Goal: Task Accomplishment & Management: Complete application form

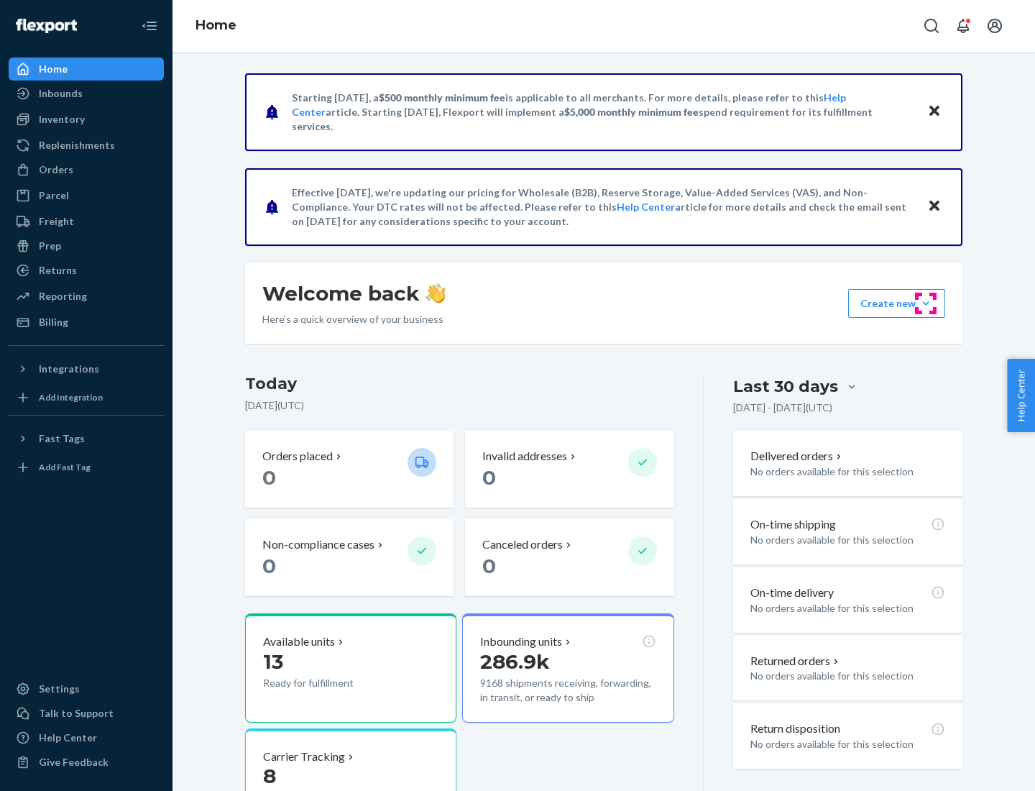
click at [926, 303] on button "Create new Create new inbound Create new order Create new product" at bounding box center [896, 303] width 97 height 29
click at [86, 93] on div "Inbounds" at bounding box center [86, 93] width 152 height 20
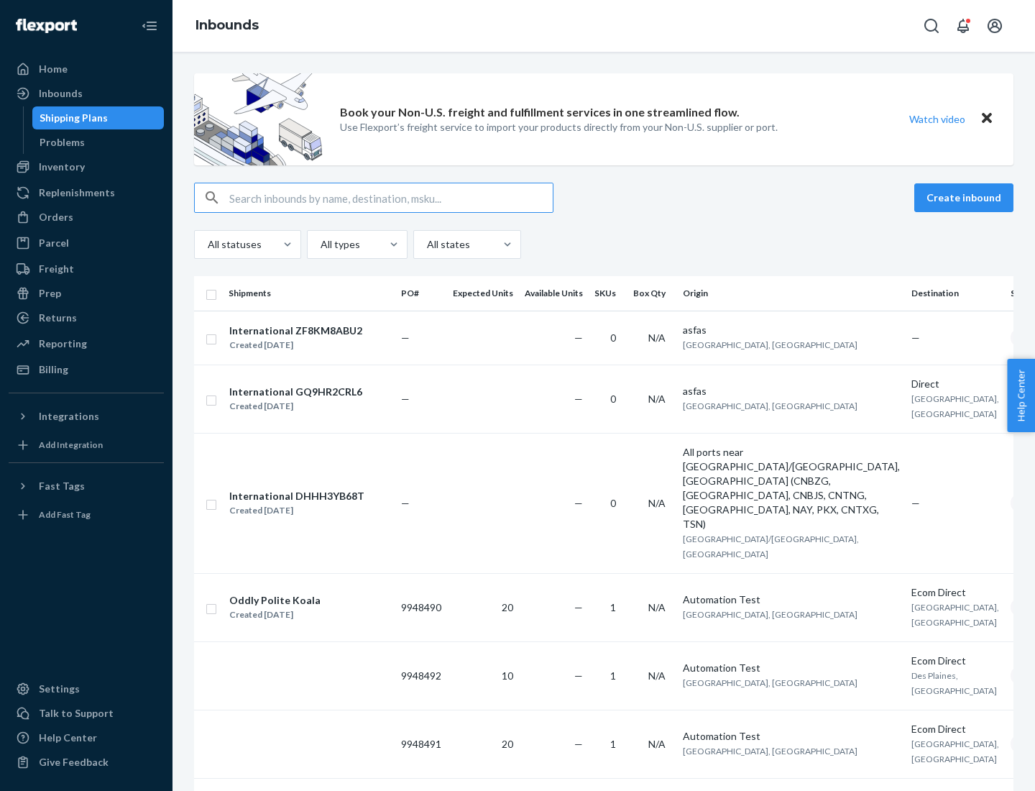
click at [966, 198] on button "Create inbound" at bounding box center [963, 197] width 99 height 29
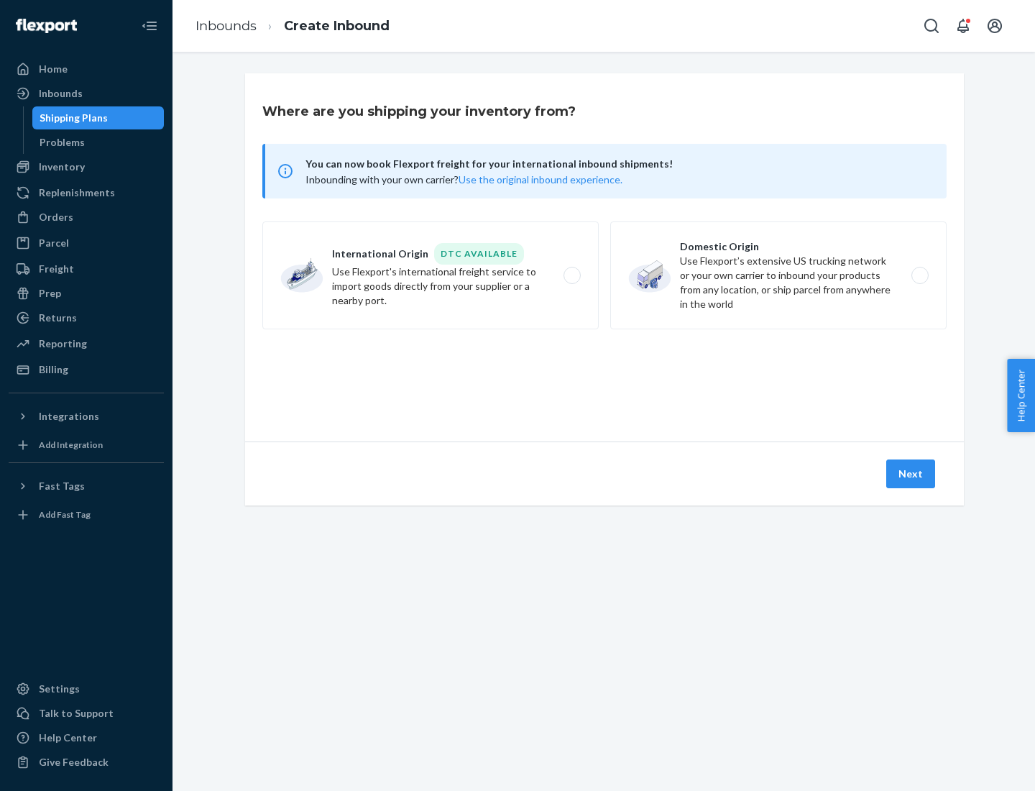
click at [778, 275] on label "Domestic Origin Use Flexport’s extensive US trucking network or your own carrie…" at bounding box center [778, 275] width 336 height 108
click at [919, 275] on input "Domestic Origin Use Flexport’s extensive US trucking network or your own carrie…" at bounding box center [923, 275] width 9 height 9
radio input "true"
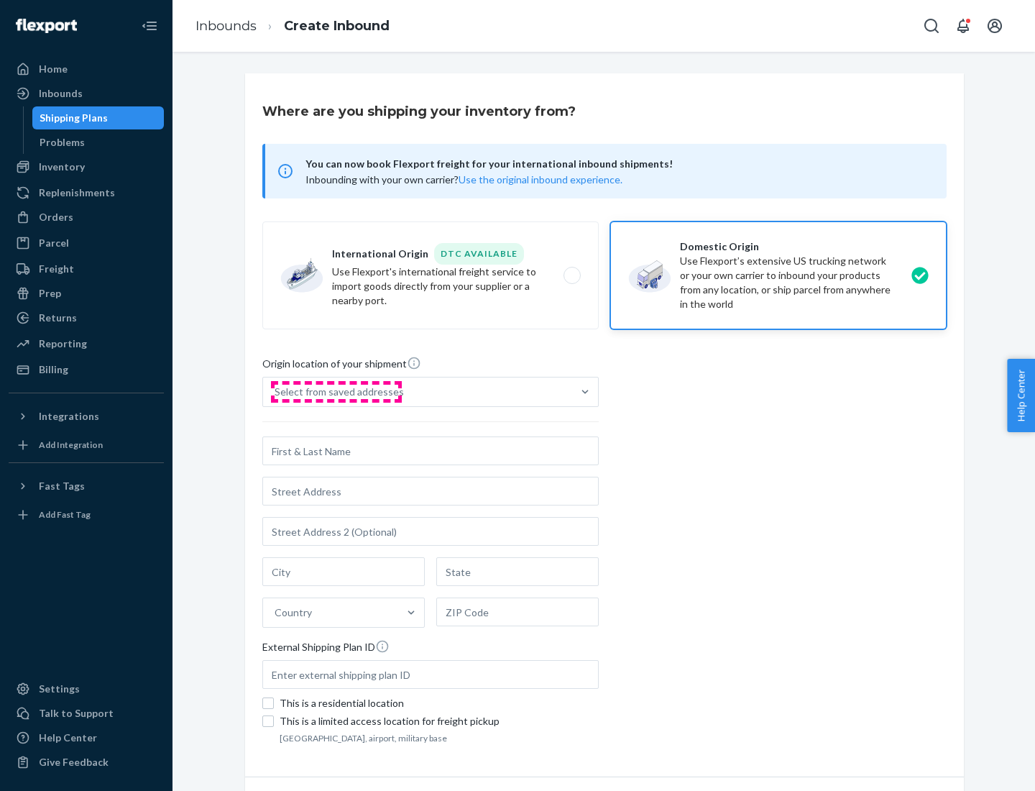
click at [336, 392] on div "Select from saved addresses" at bounding box center [339, 392] width 129 height 14
click at [276, 392] on input "Select from saved addresses" at bounding box center [275, 392] width 1 height 14
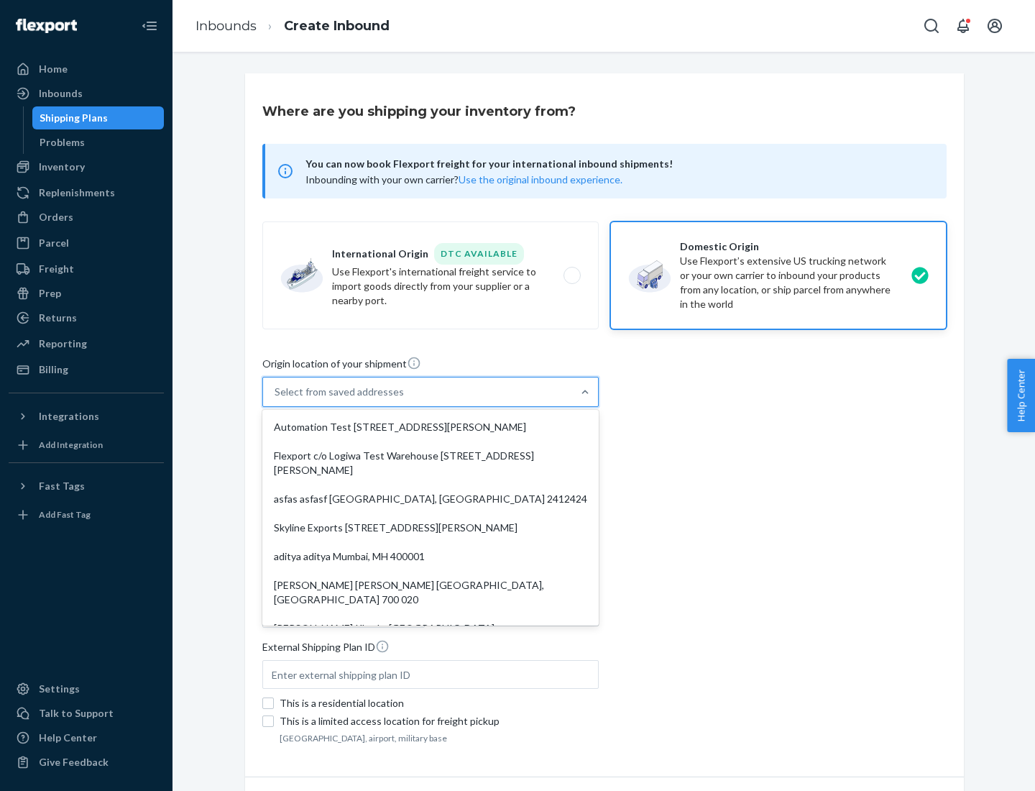
scroll to position [6, 0]
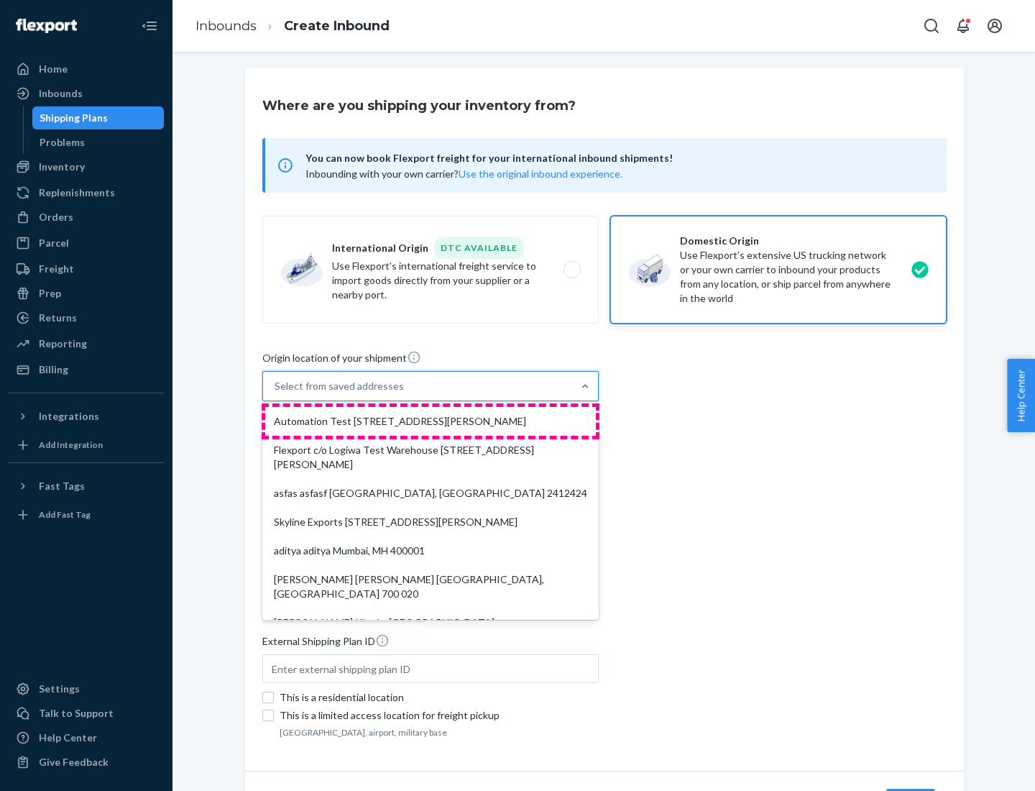
click at [431, 421] on div "Automation Test [STREET_ADDRESS][PERSON_NAME]" at bounding box center [430, 421] width 331 height 29
click at [276, 393] on input "option Automation Test [STREET_ADDRESS][PERSON_NAME]. 9 results available. Use …" at bounding box center [275, 386] width 1 height 14
type input "Automation Test"
type input "9th Floor"
type input "[GEOGRAPHIC_DATA]"
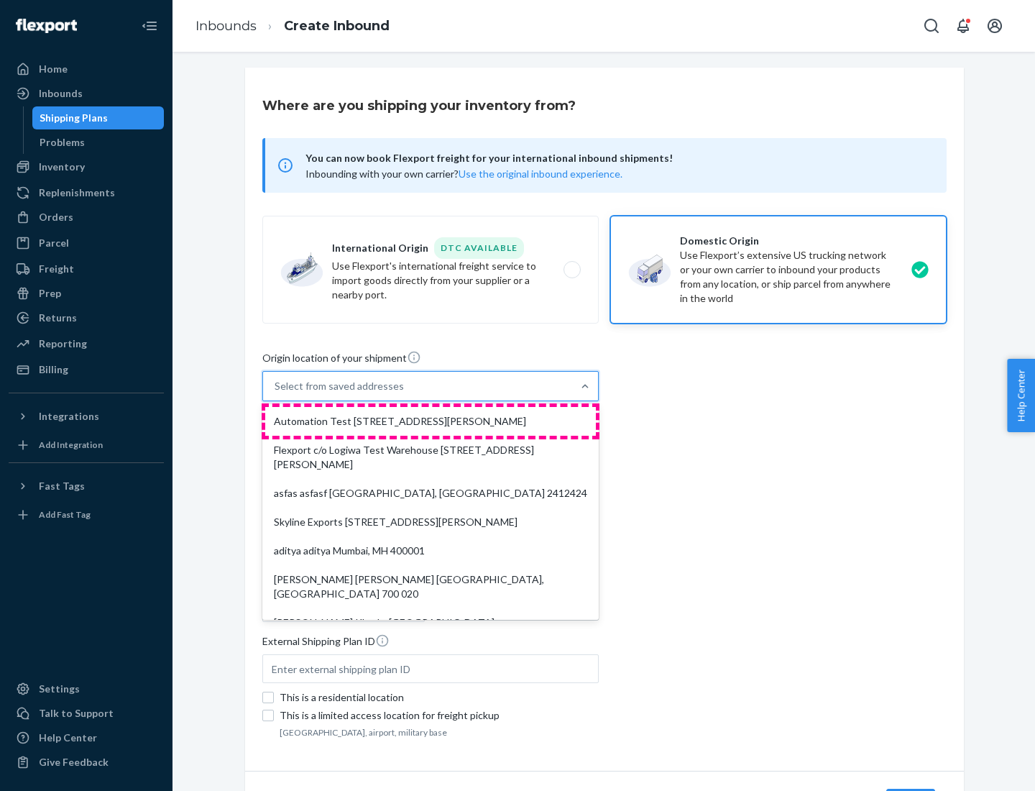
type input "CA"
type input "94104"
type input "[STREET_ADDRESS][PERSON_NAME]"
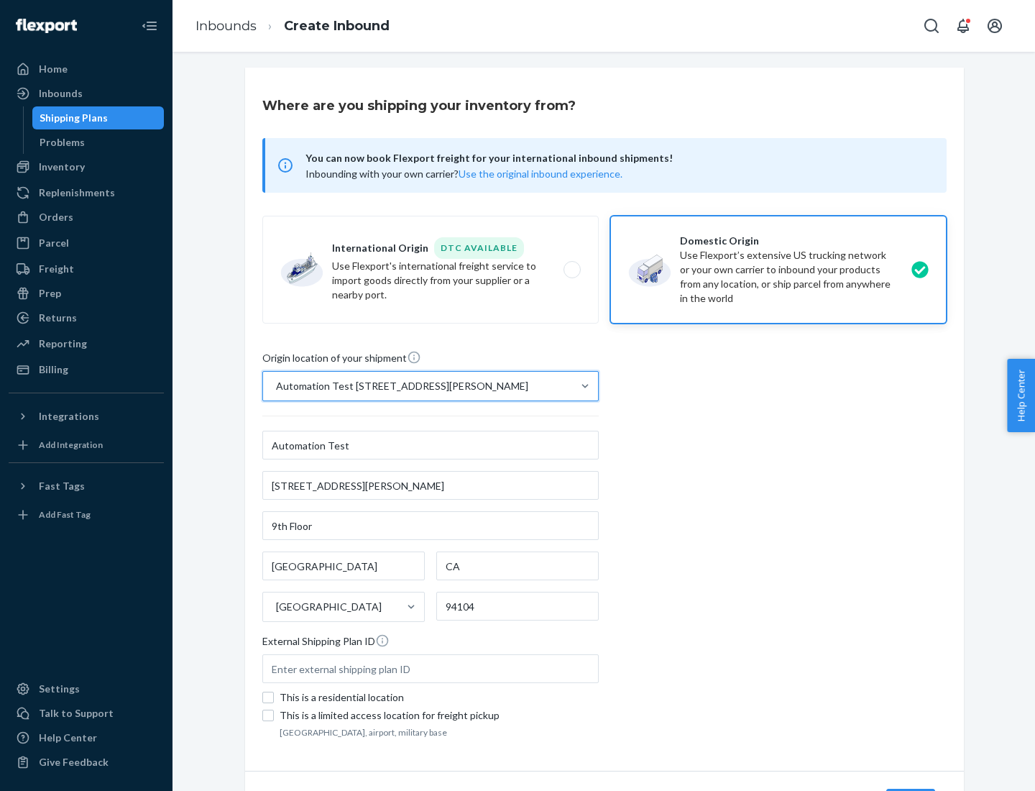
scroll to position [84, 0]
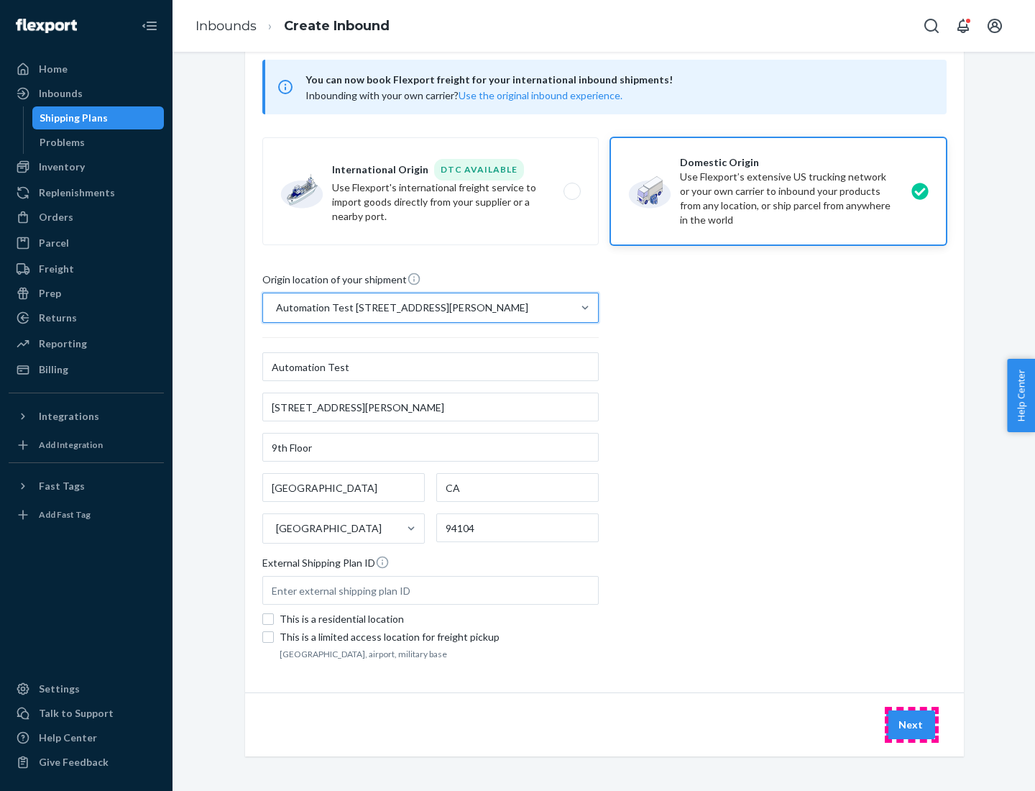
click at [911, 724] on button "Next" at bounding box center [910, 724] width 49 height 29
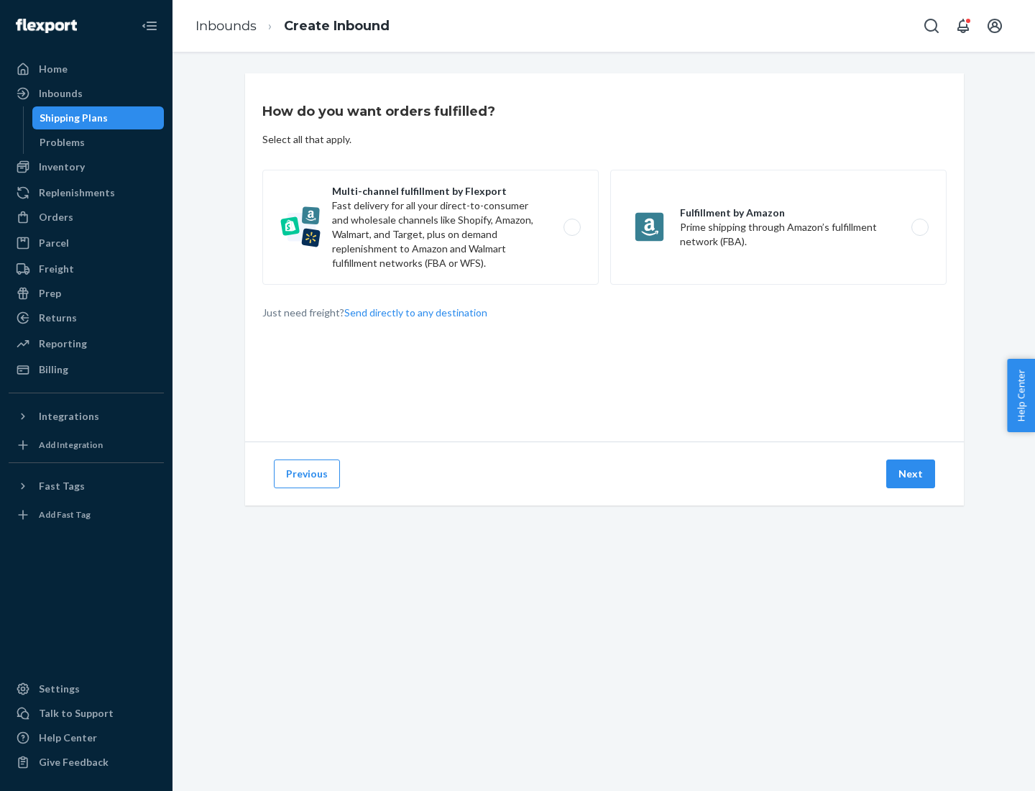
click at [431, 227] on label "Multi-channel fulfillment by Flexport Fast delivery for all your direct-to-cons…" at bounding box center [430, 227] width 336 height 115
click at [571, 227] on input "Multi-channel fulfillment by Flexport Fast delivery for all your direct-to-cons…" at bounding box center [575, 227] width 9 height 9
radio input "true"
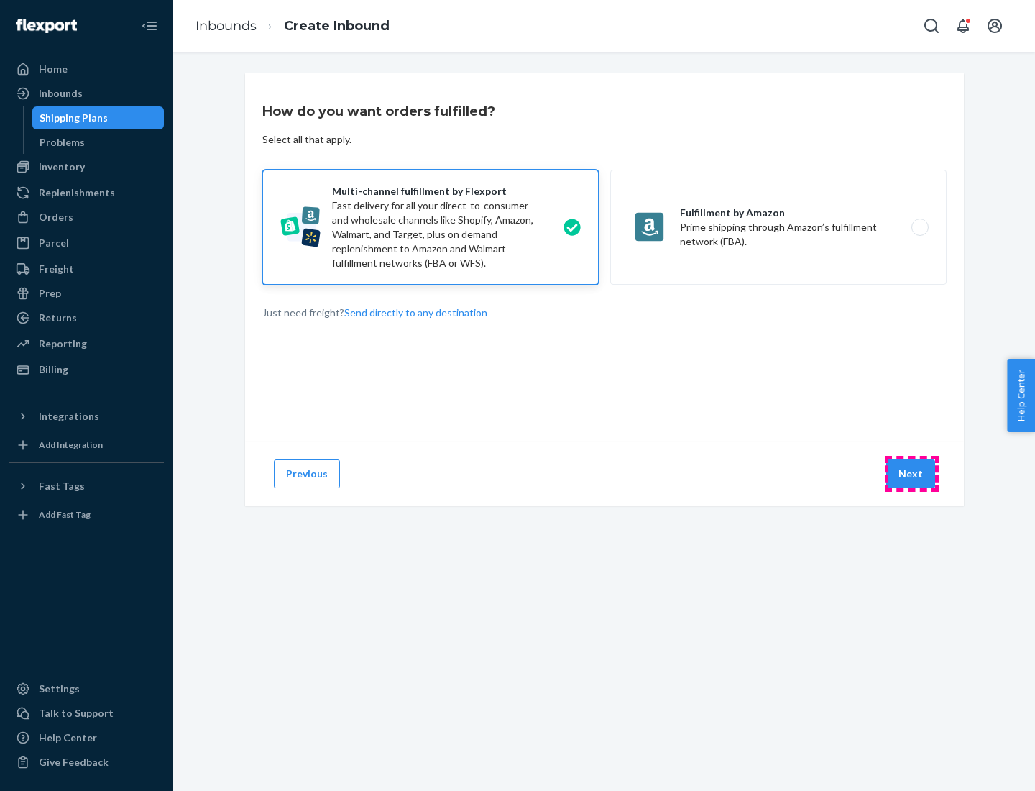
click at [911, 474] on button "Next" at bounding box center [910, 473] width 49 height 29
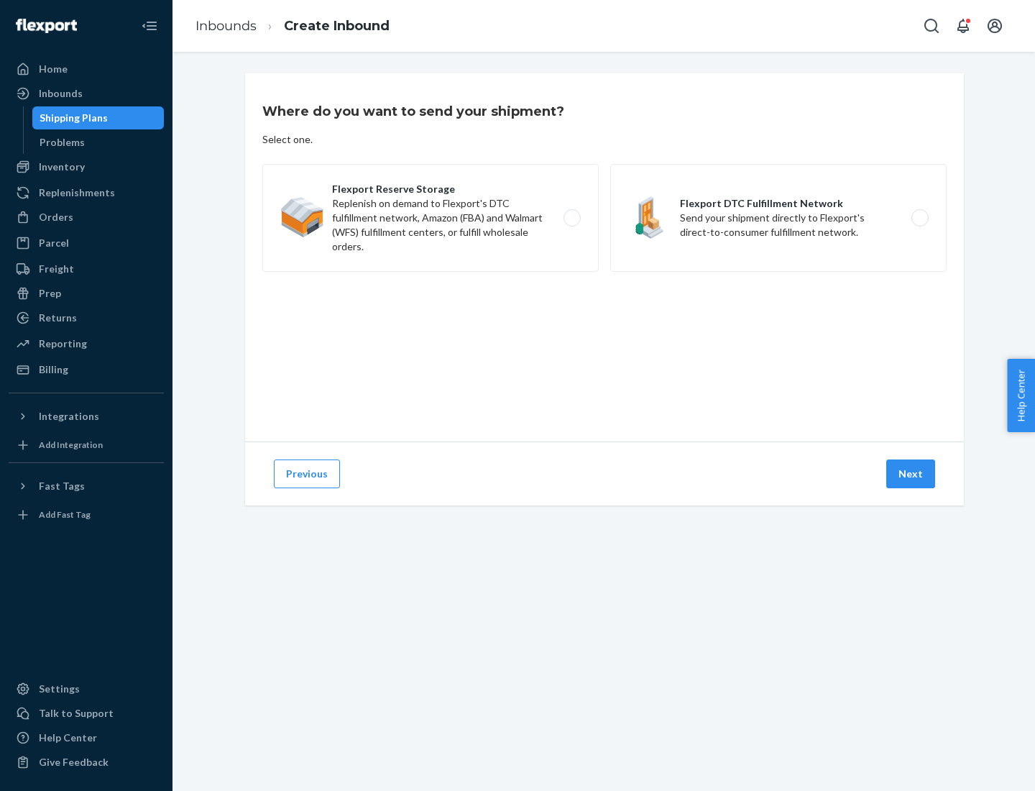
click at [778, 218] on label "Flexport DTC Fulfillment Network Send your shipment directly to Flexport's dire…" at bounding box center [778, 218] width 336 height 108
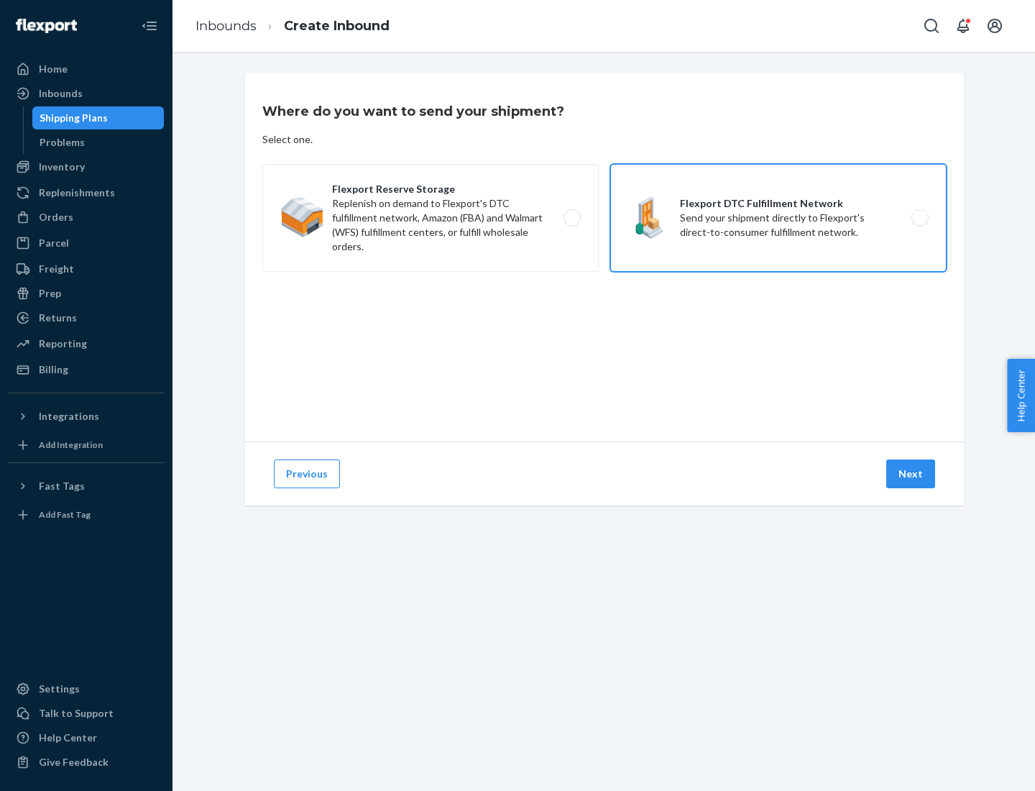
click at [919, 218] on input "Flexport DTC Fulfillment Network Send your shipment directly to Flexport's dire…" at bounding box center [923, 217] width 9 height 9
radio input "true"
click at [911, 474] on button "Next" at bounding box center [910, 473] width 49 height 29
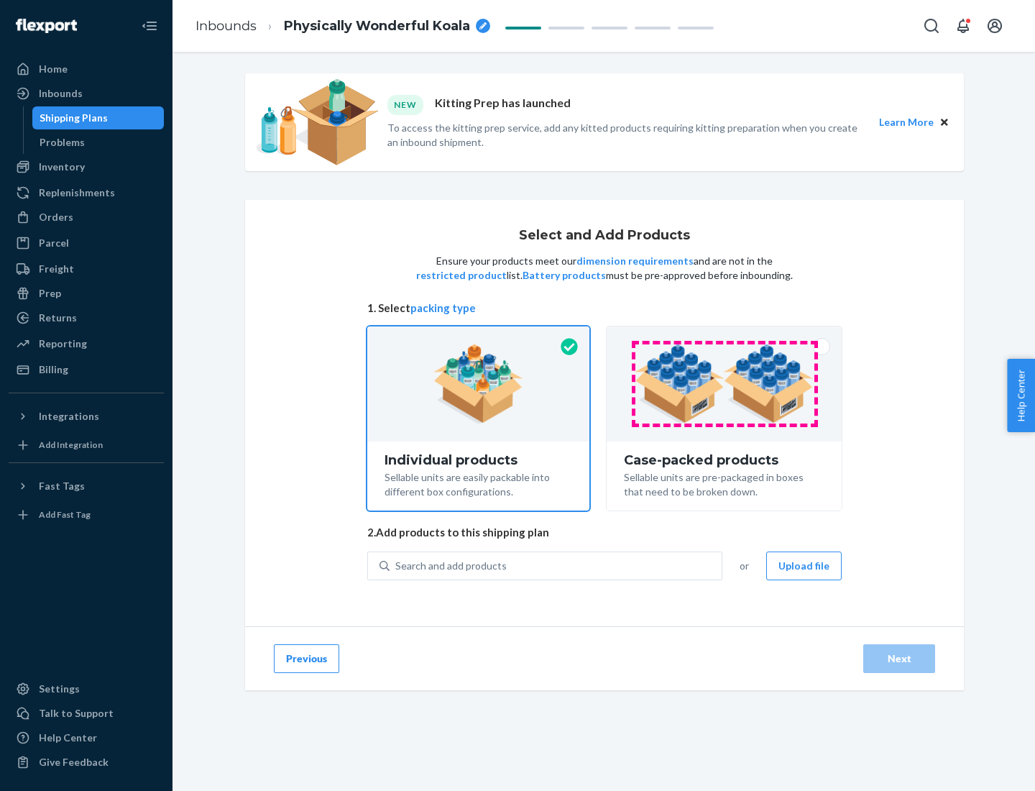
click at [724, 384] on img at bounding box center [724, 383] width 179 height 79
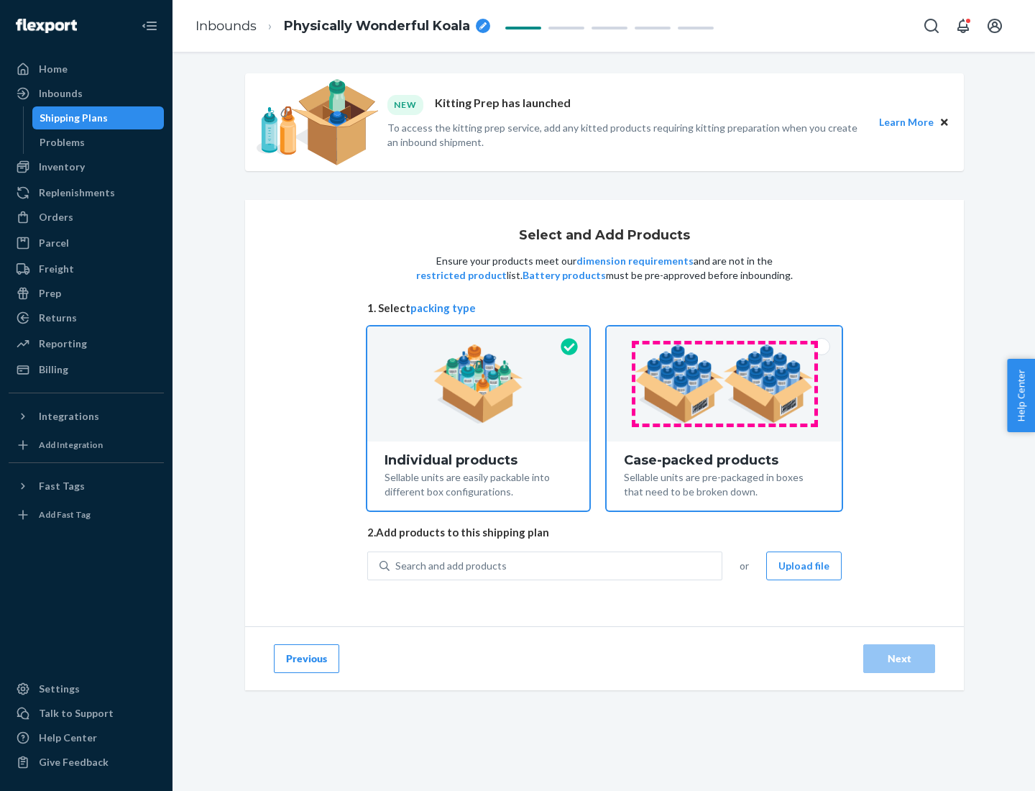
click at [724, 336] on input "Case-packed products Sellable units are pre-packaged in boxes that need to be b…" at bounding box center [723, 330] width 9 height 9
radio input "true"
radio input "false"
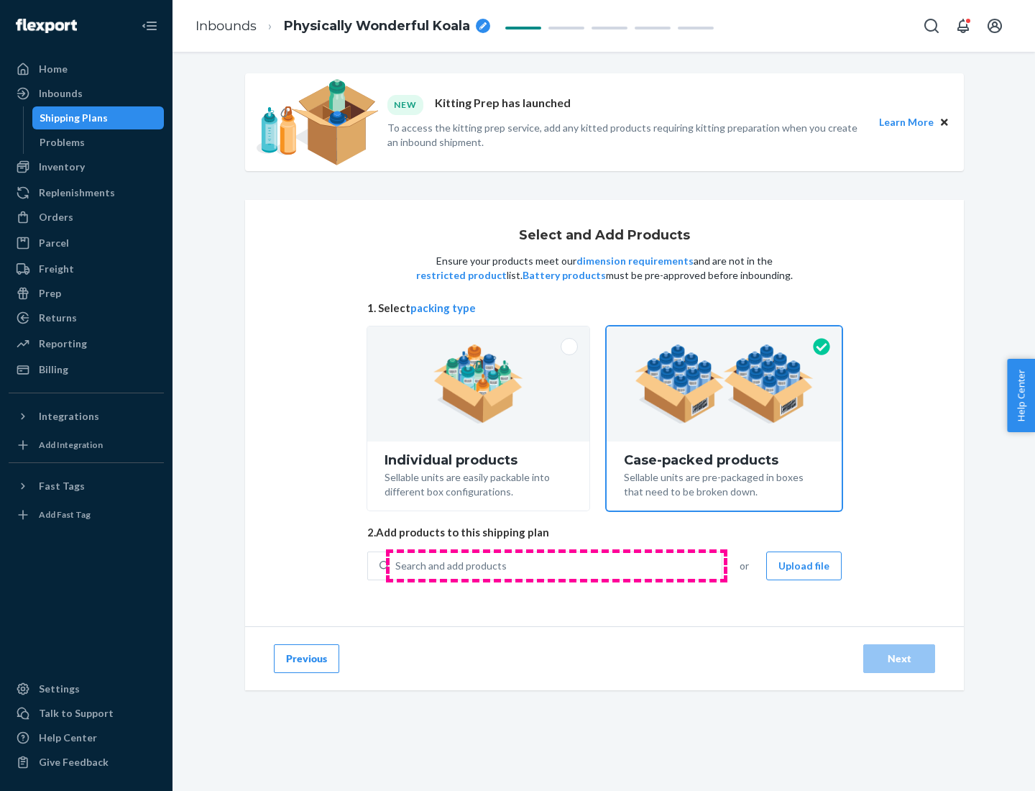
click at [556, 565] on div "Search and add products" at bounding box center [556, 566] width 332 height 26
click at [397, 565] on input "Search and add products" at bounding box center [395, 565] width 1 height 14
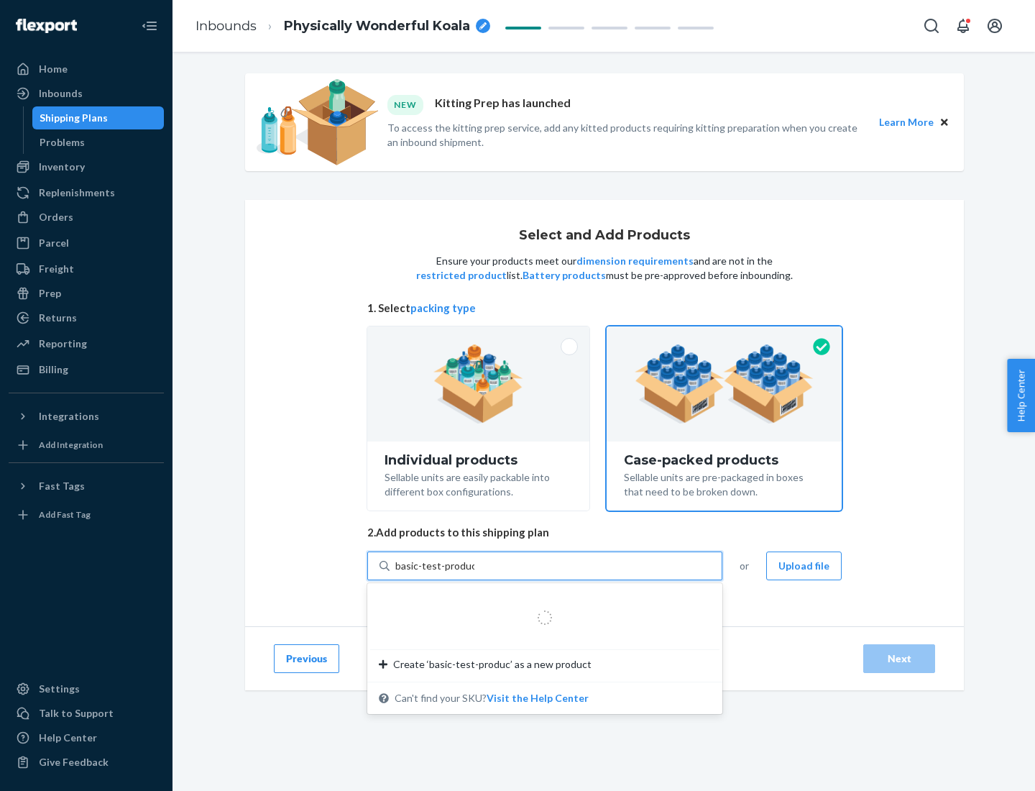
type input "basic-test-product-1"
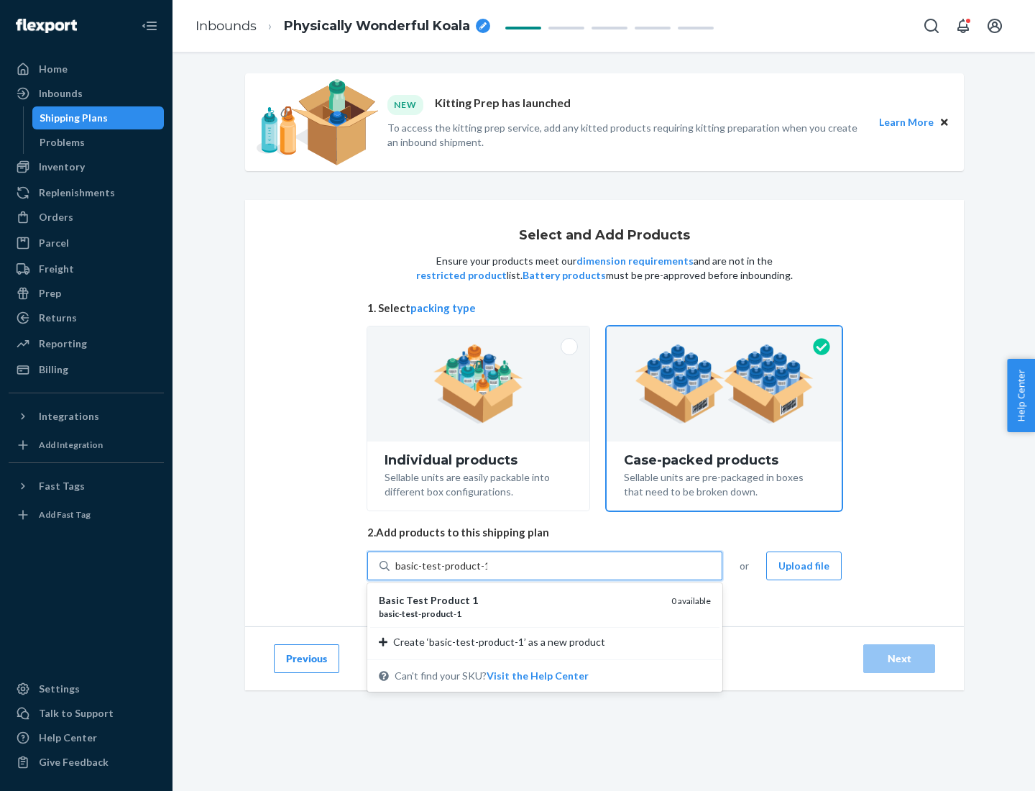
click at [520, 613] on div "basic - test - product - 1" at bounding box center [519, 613] width 281 height 12
click at [487, 573] on input "basic-test-product-1" at bounding box center [441, 565] width 92 height 14
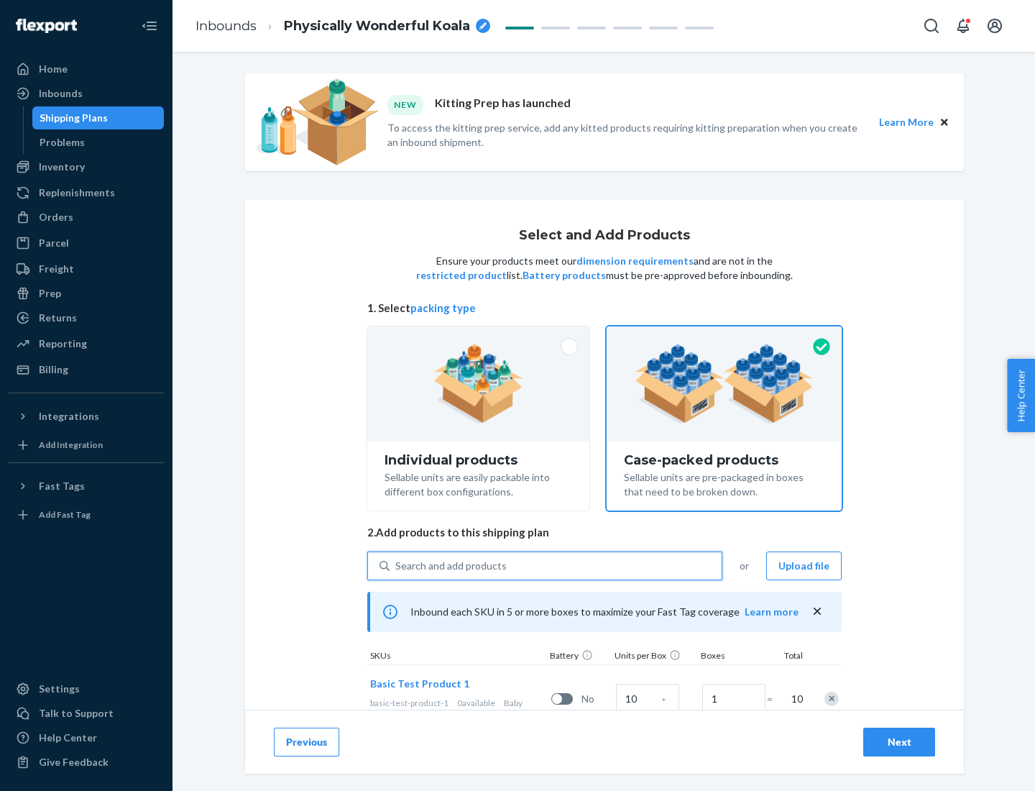
scroll to position [52, 0]
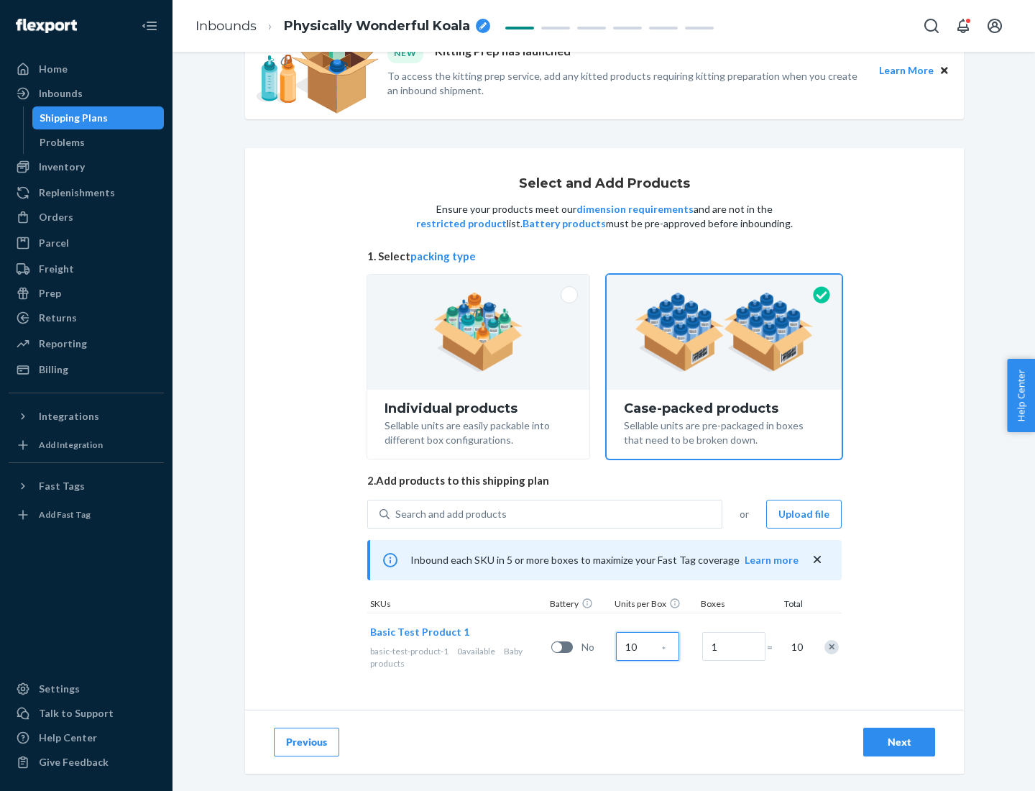
type input "10"
type input "7"
click at [899, 742] on div "Next" at bounding box center [898, 742] width 47 height 14
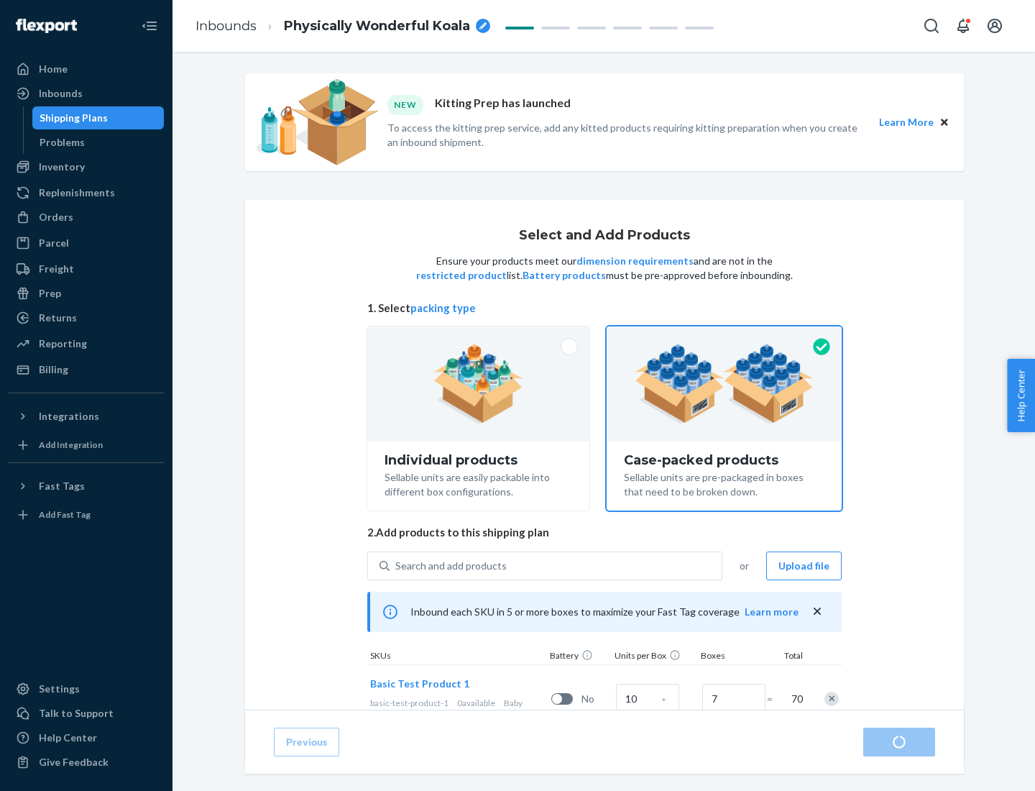
radio input "true"
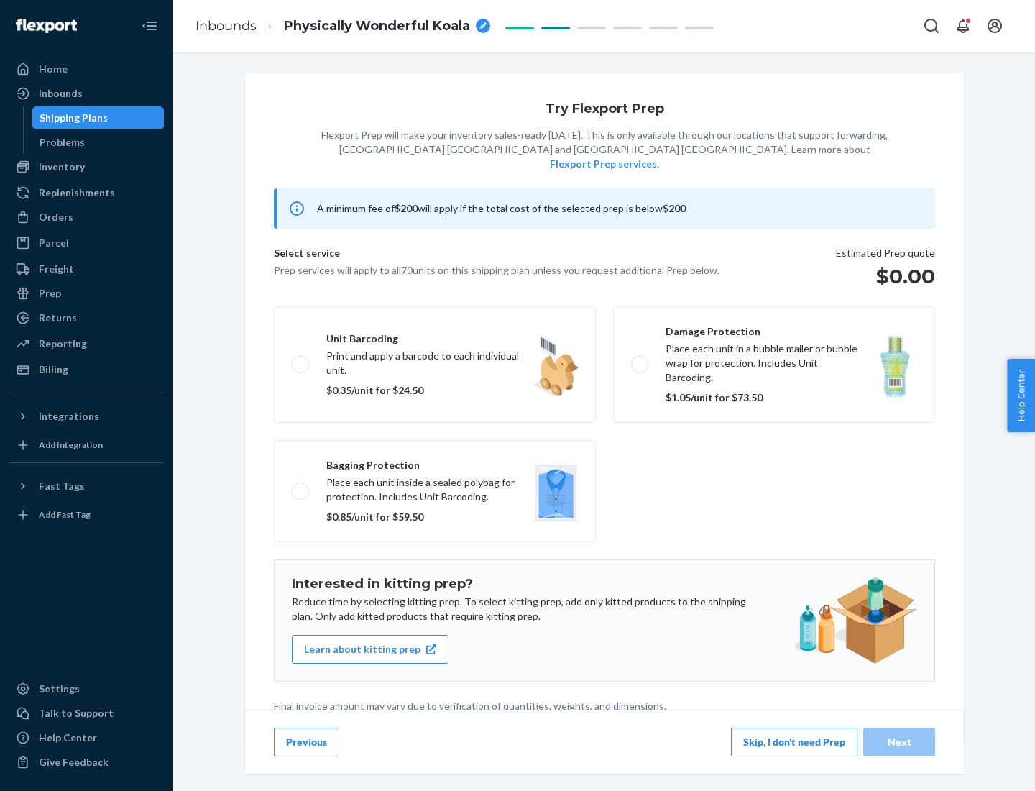
scroll to position [4, 0]
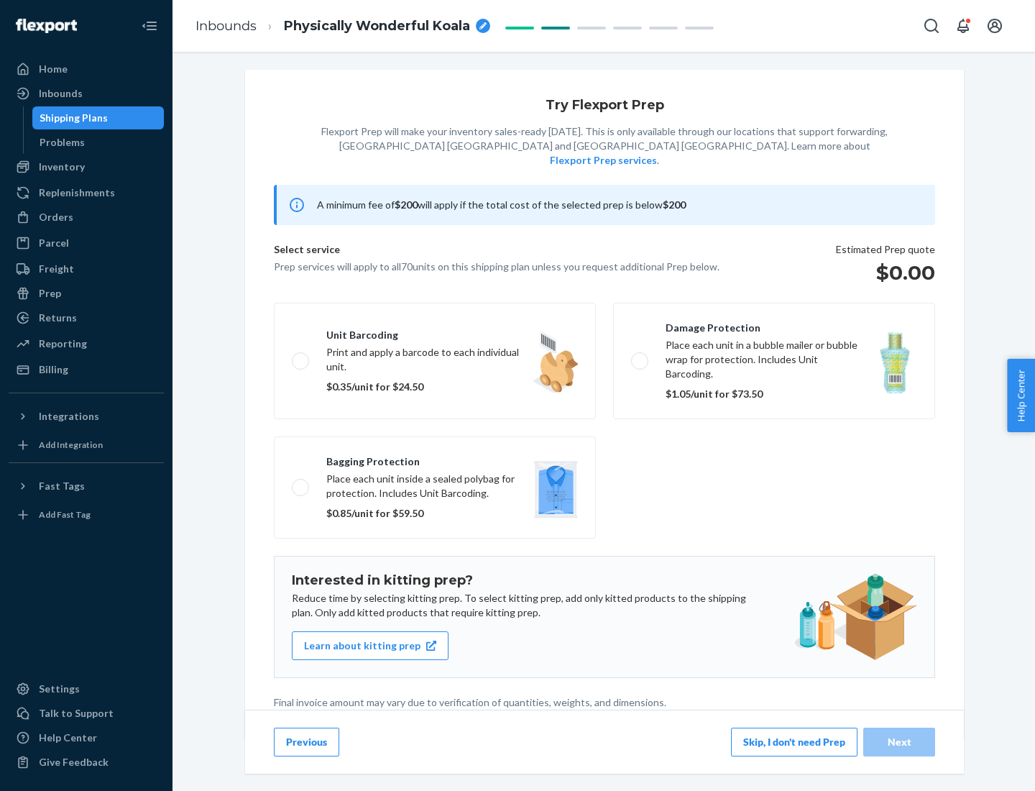
click at [435, 458] on label "Bagging protection Place each unit inside a sealed polybag for protection. Incl…" at bounding box center [435, 487] width 322 height 102
click at [301, 482] on input "Bagging protection Place each unit inside a sealed polybag for protection. Incl…" at bounding box center [296, 486] width 9 height 9
checkbox input "true"
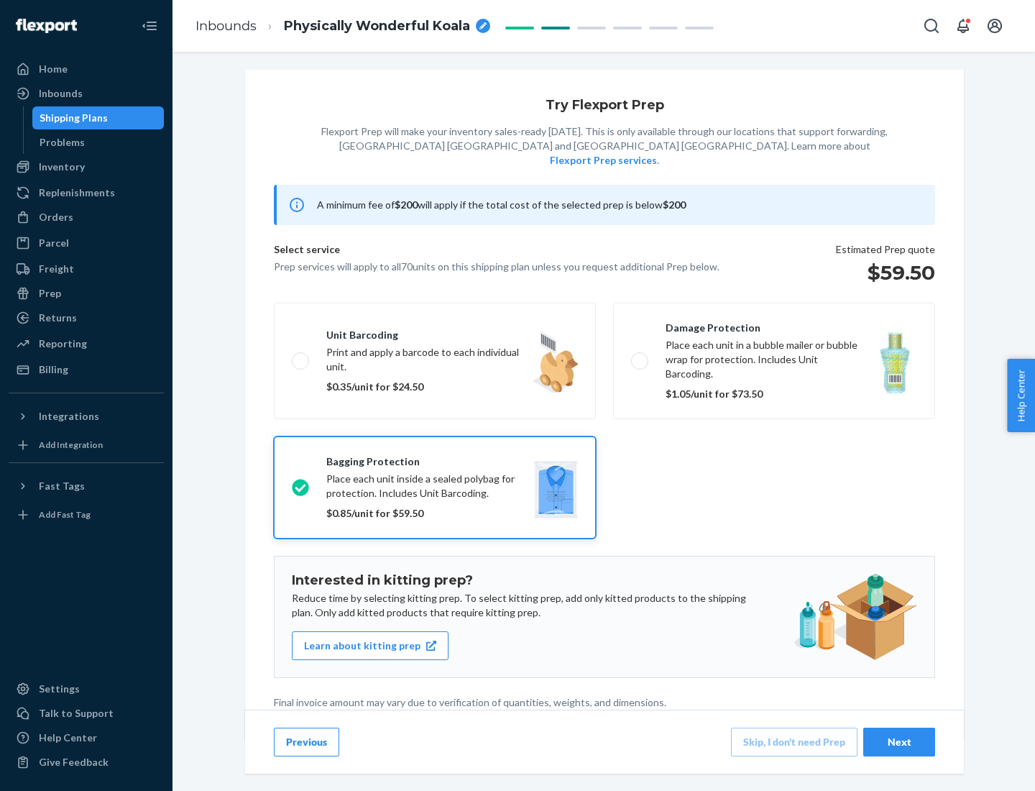
click at [899, 741] on div "Next" at bounding box center [898, 742] width 47 height 14
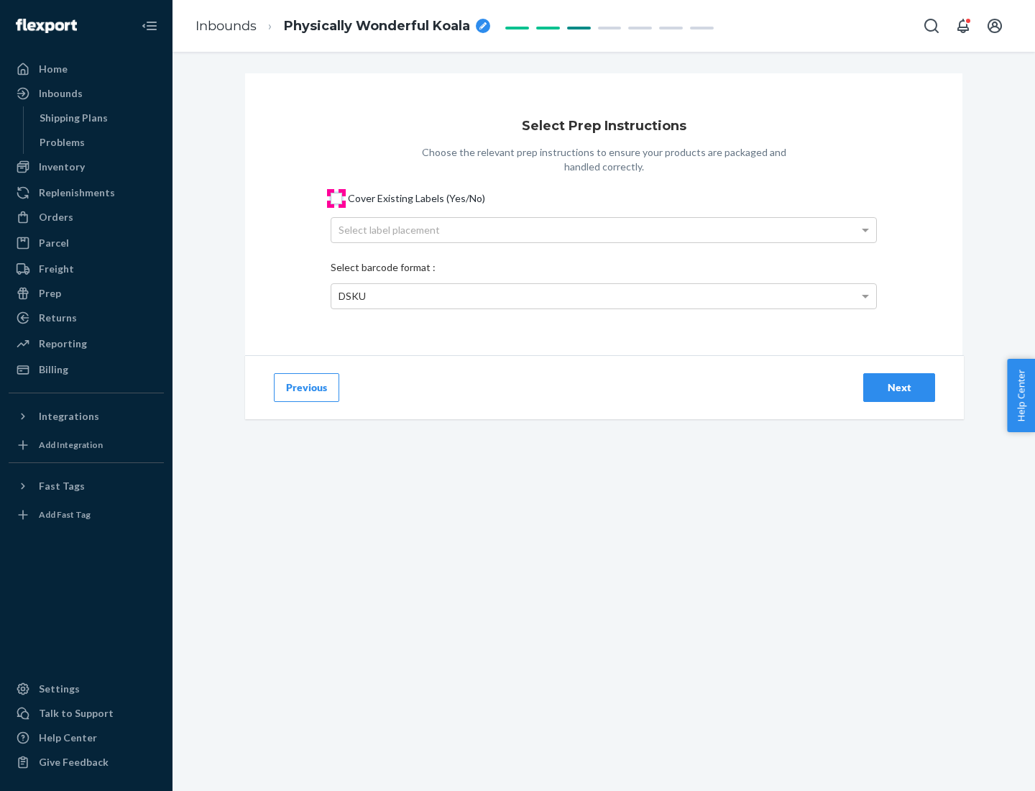
click at [336, 198] on input "Cover Existing Labels (Yes/No)" at bounding box center [336, 198] width 11 height 11
checkbox input "true"
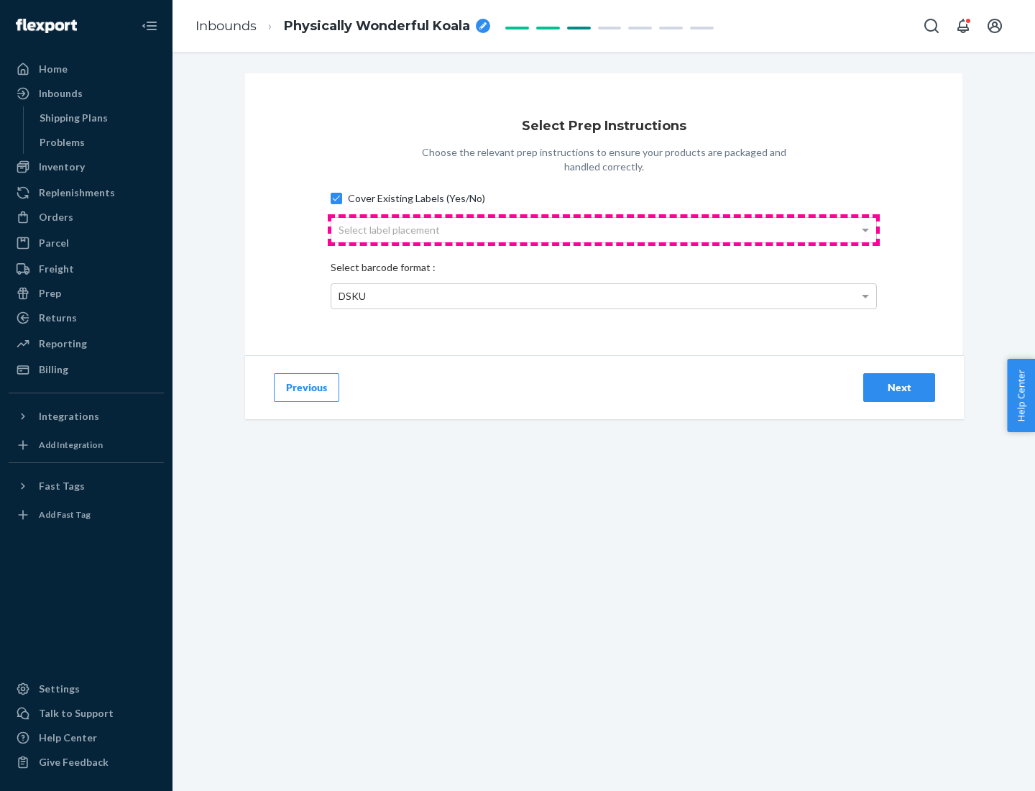
click at [604, 229] on div "Select label placement" at bounding box center [603, 230] width 545 height 24
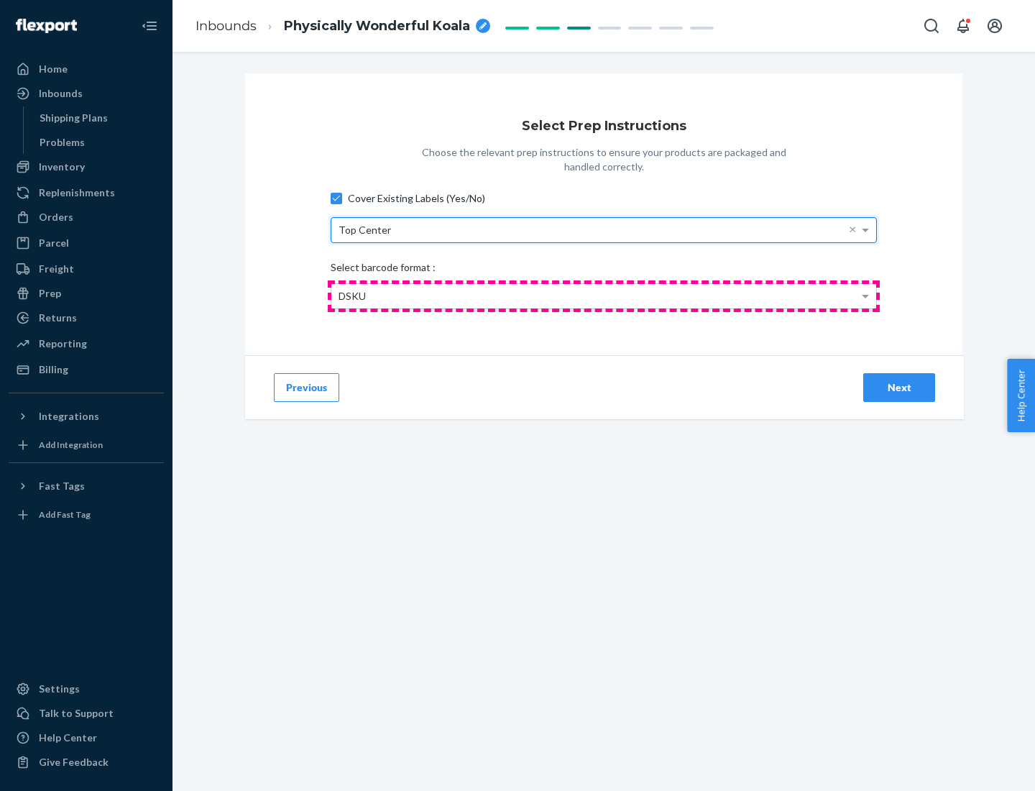
click at [604, 295] on div "DSKU" at bounding box center [603, 296] width 545 height 24
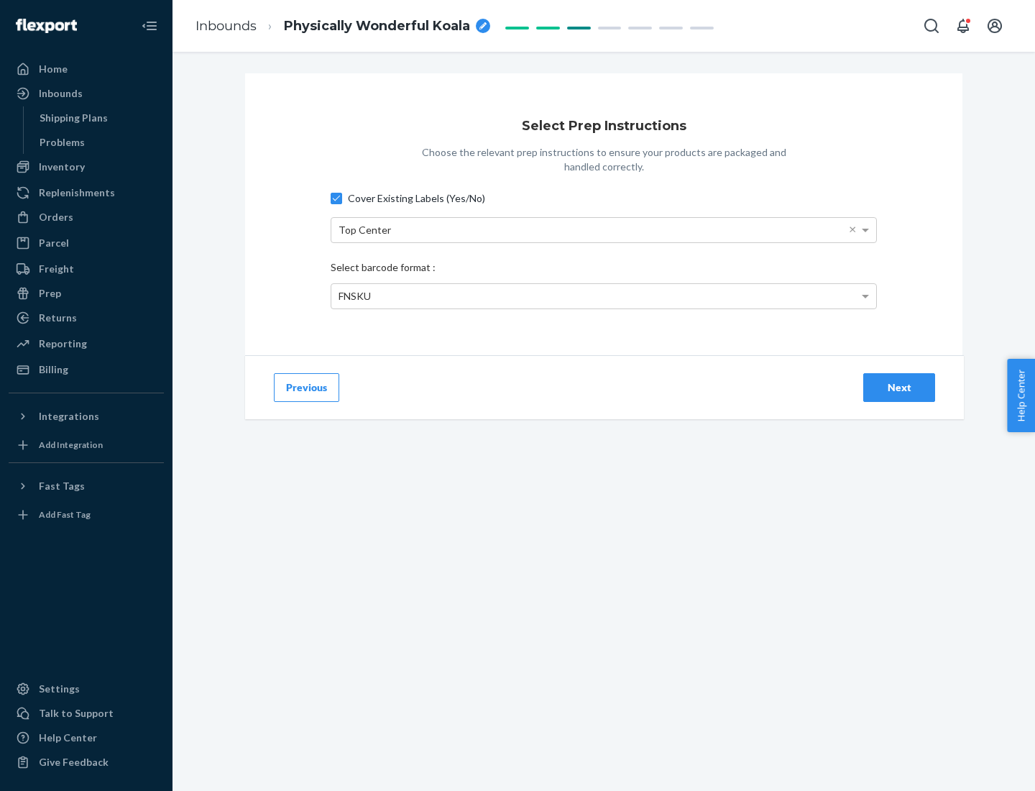
click at [899, 387] on div "Next" at bounding box center [898, 387] width 47 height 14
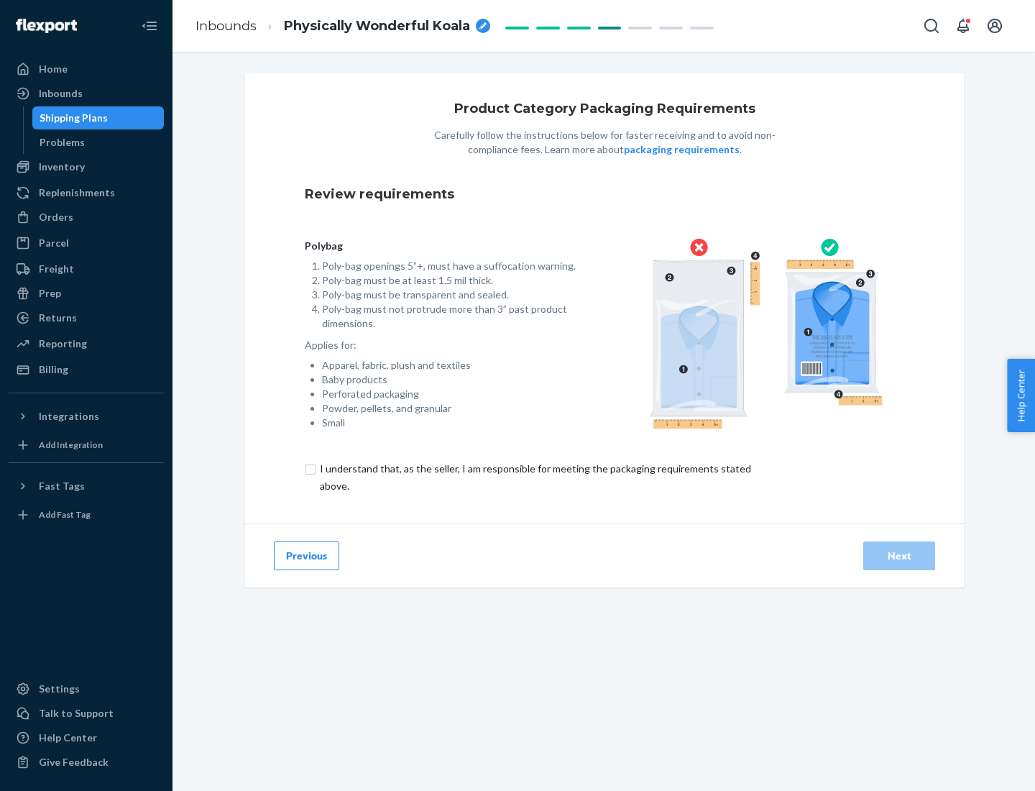
click at [534, 477] on input "checkbox" at bounding box center [544, 477] width 478 height 34
checkbox input "true"
click at [899, 555] on div "Next" at bounding box center [898, 555] width 47 height 14
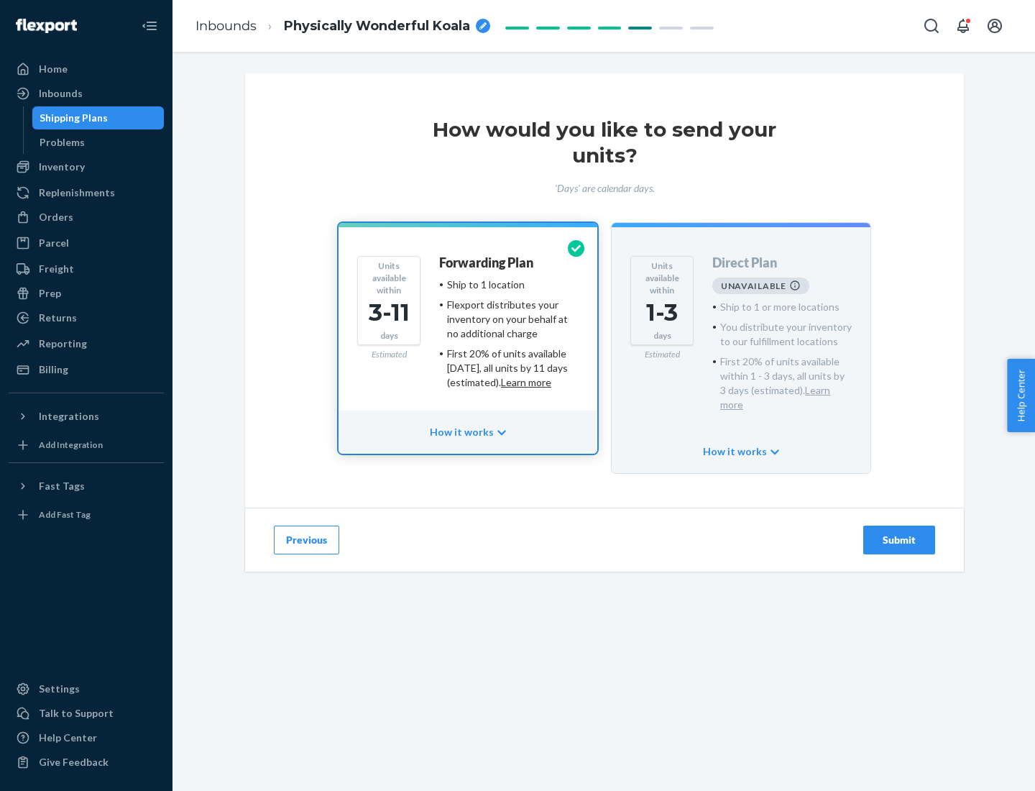
click at [487, 262] on h4 "Forwarding Plan" at bounding box center [486, 263] width 94 height 14
click at [899, 533] on div "Submit" at bounding box center [898, 540] width 47 height 14
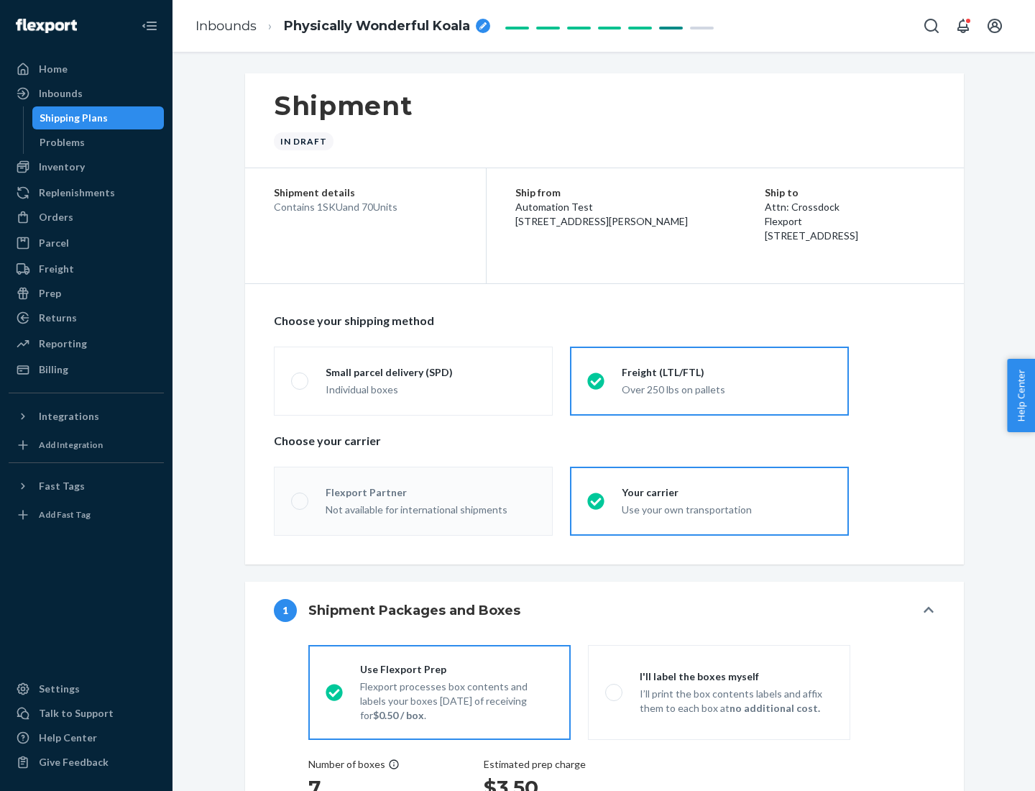
radio input "true"
radio input "false"
radio input "true"
radio input "false"
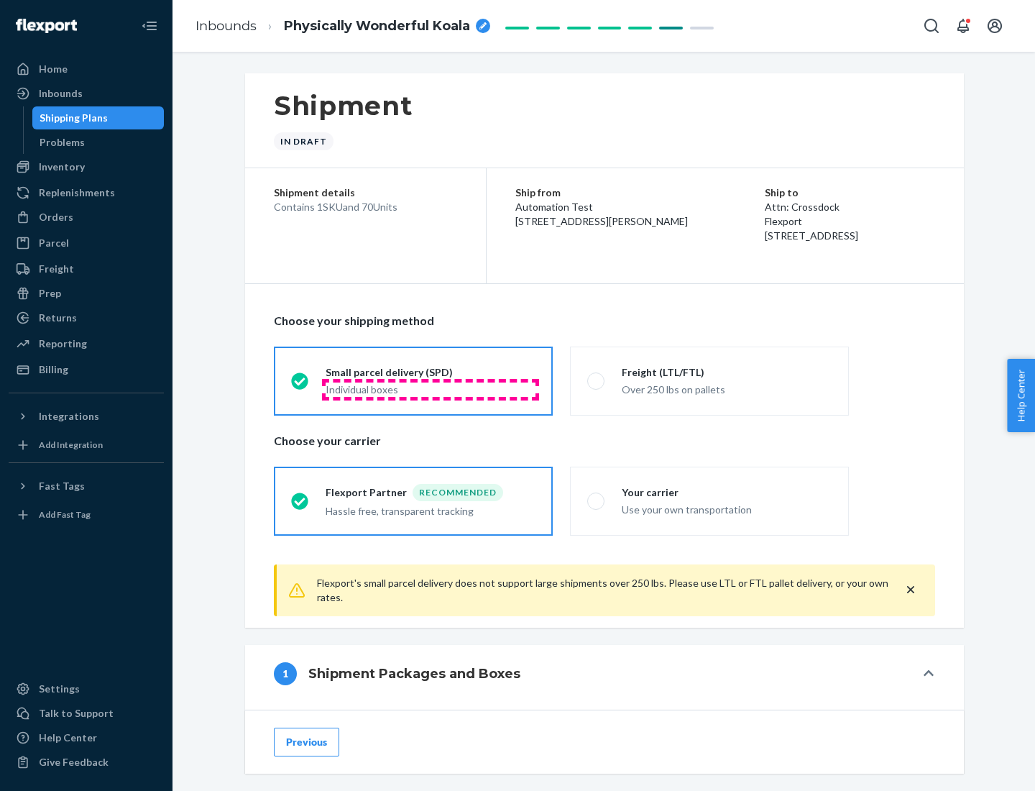
click at [431, 389] on div "Individual boxes" at bounding box center [431, 389] width 210 height 14
click at [300, 385] on input "Small parcel delivery (SPD) Individual boxes" at bounding box center [295, 380] width 9 height 9
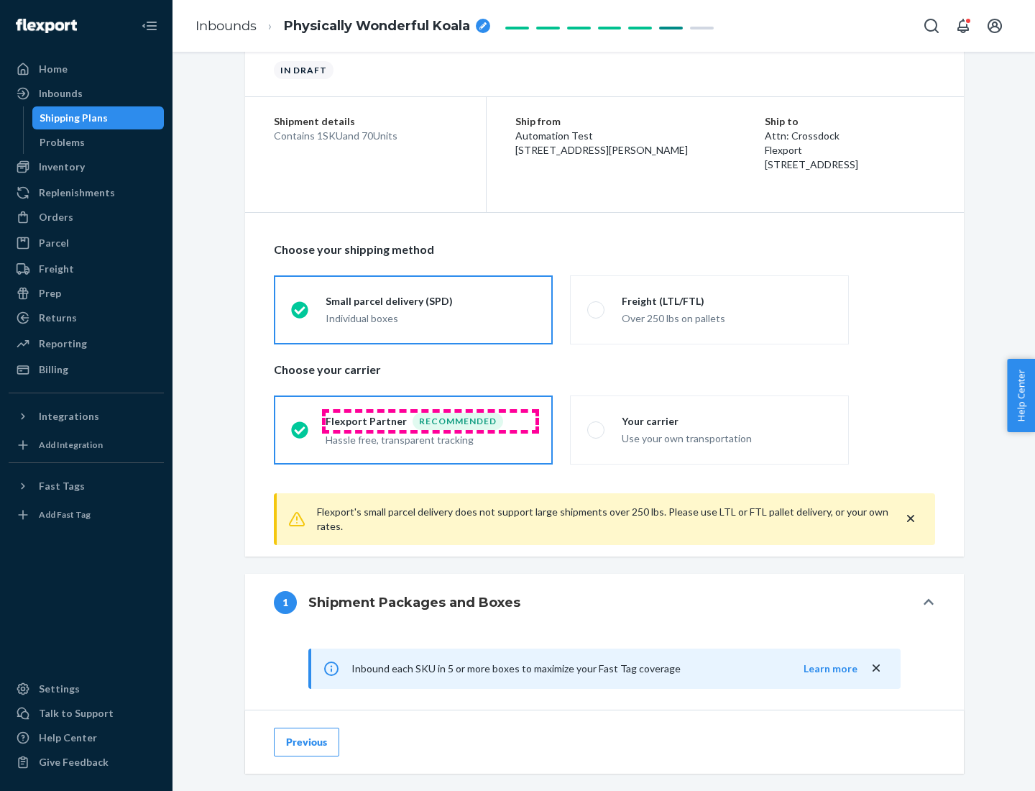
click at [431, 420] on div "Recommended" at bounding box center [458, 421] width 91 height 17
click at [300, 425] on input "Flexport Partner Recommended Hassle free, transparent tracking" at bounding box center [295, 429] width 9 height 9
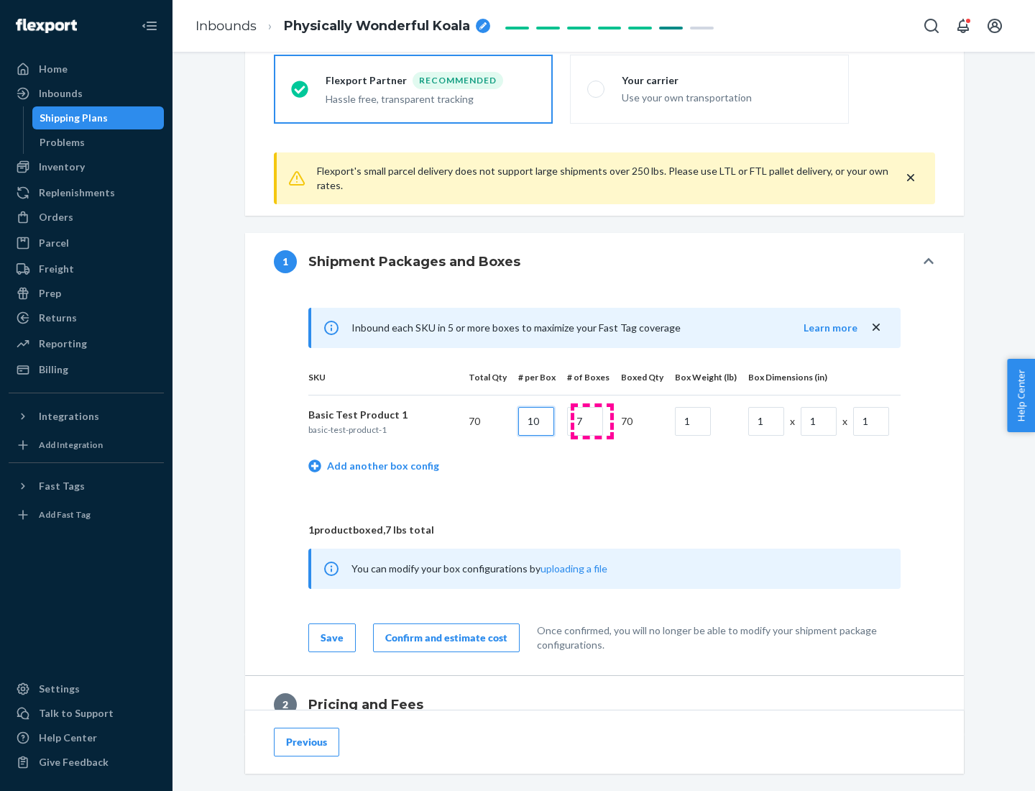
type input "10"
type input "7"
type input "1"
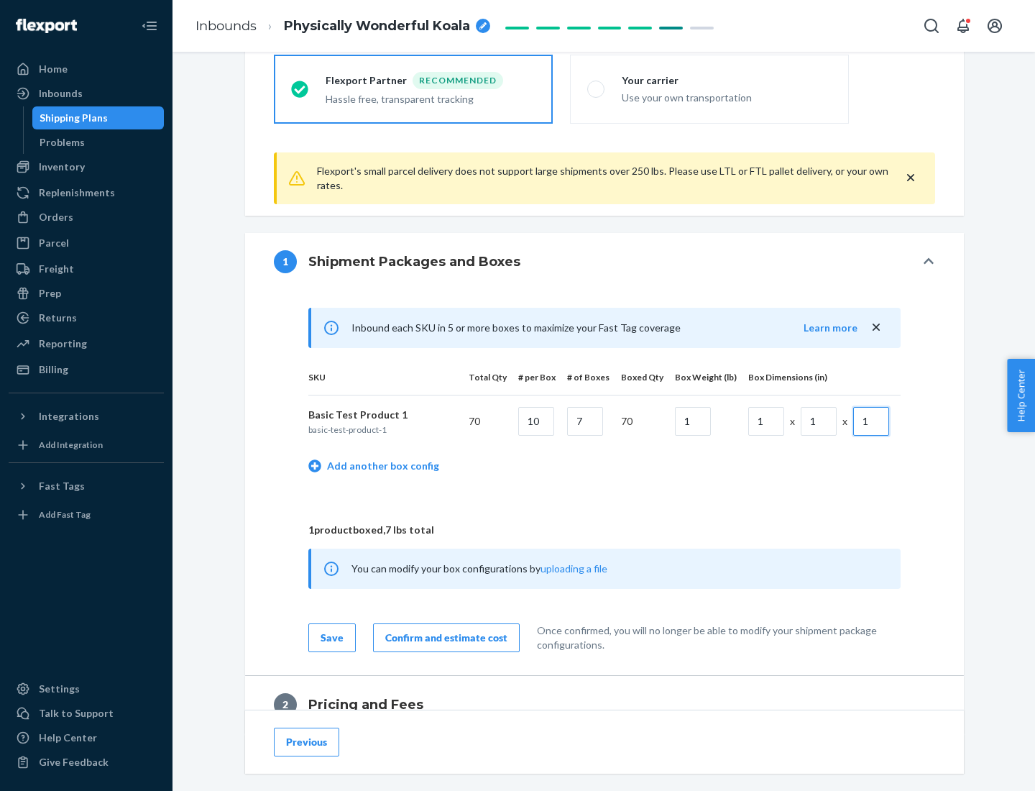
scroll to position [628, 0]
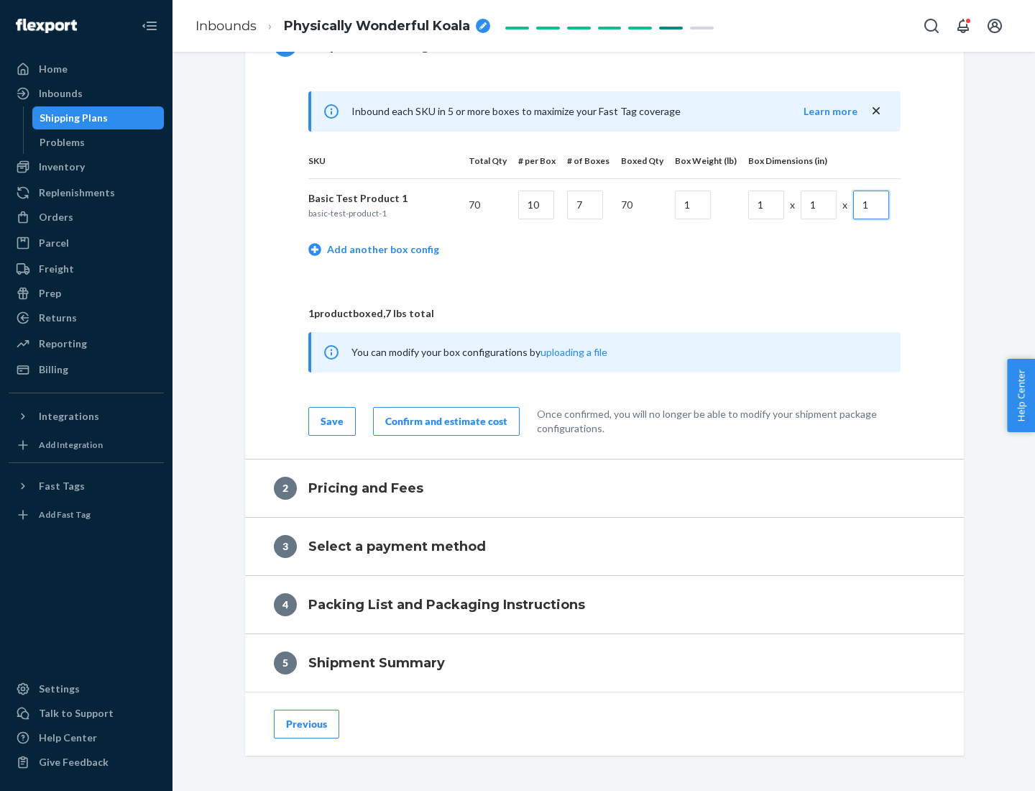
type input "1"
click at [443, 420] on div "Confirm and estimate cost" at bounding box center [446, 421] width 122 height 14
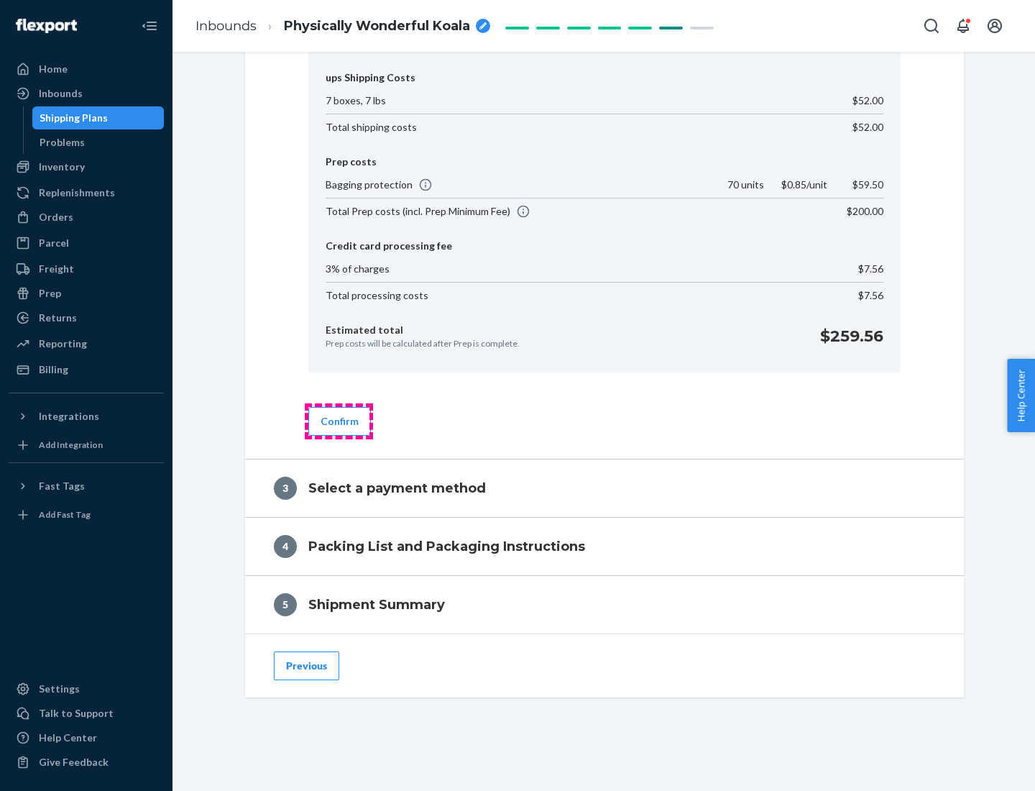
click at [339, 420] on button "Confirm" at bounding box center [339, 421] width 63 height 29
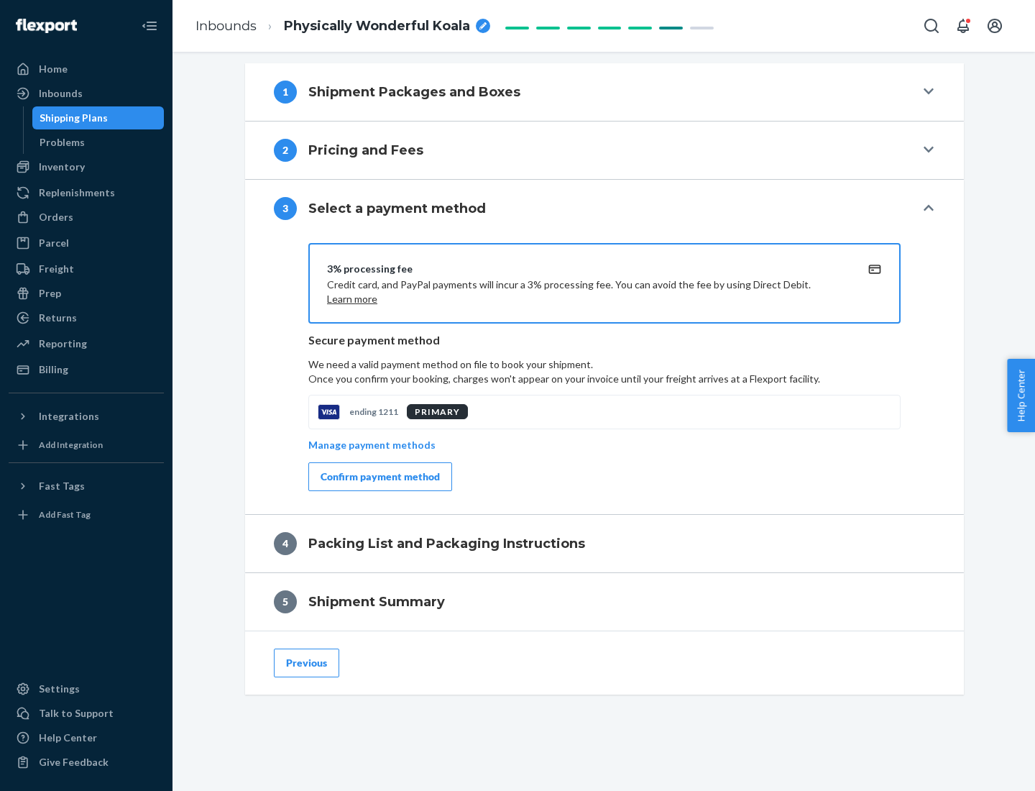
click at [379, 477] on div "Confirm payment method" at bounding box center [380, 476] width 119 height 14
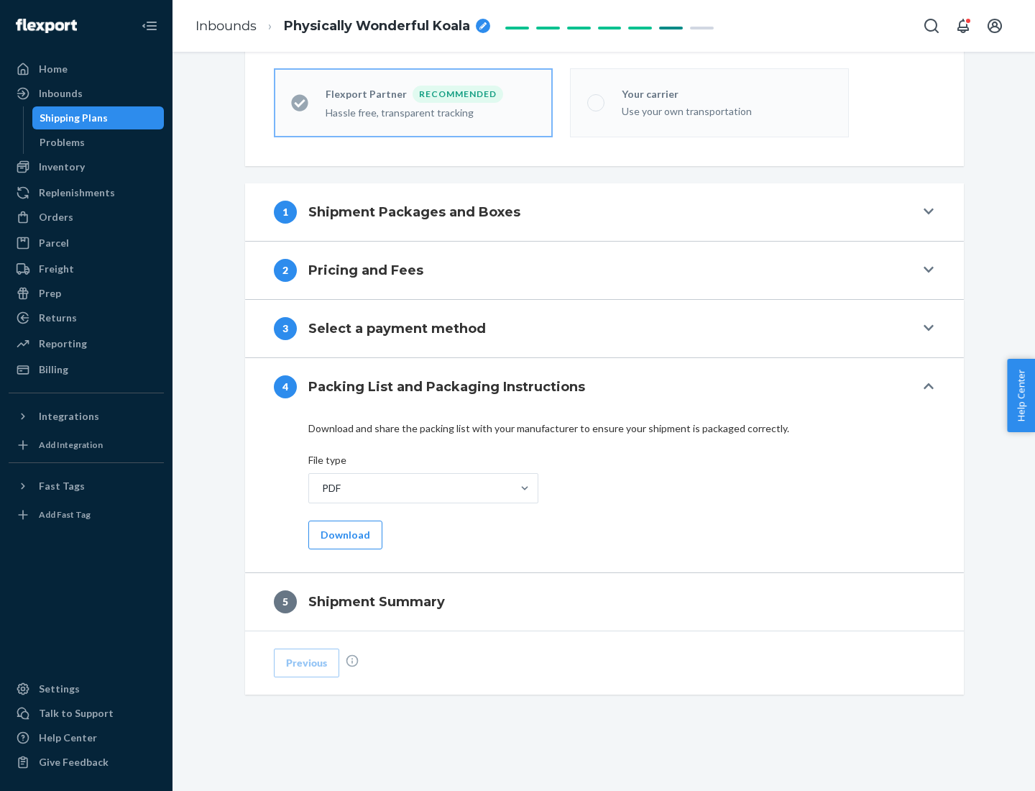
scroll to position [398, 0]
click at [344, 534] on button "Download" at bounding box center [345, 534] width 74 height 29
